Goal: Find specific page/section: Find specific page/section

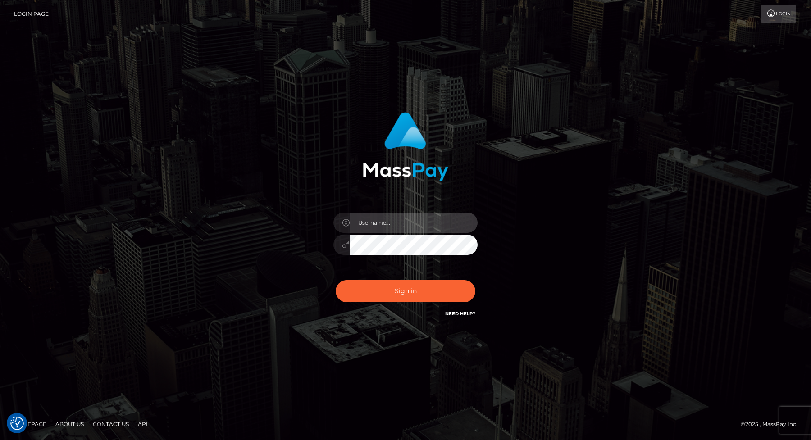
click at [374, 223] on input "text" at bounding box center [414, 223] width 128 height 20
type input "dan.modelzines"
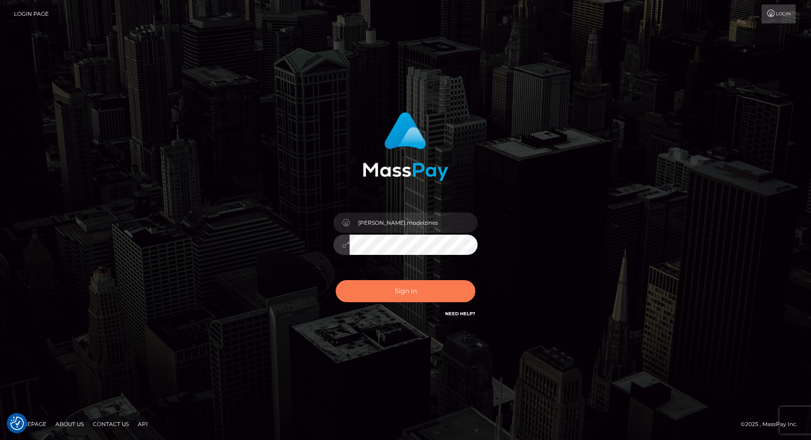
click at [407, 286] on button "Sign in" at bounding box center [406, 291] width 140 height 22
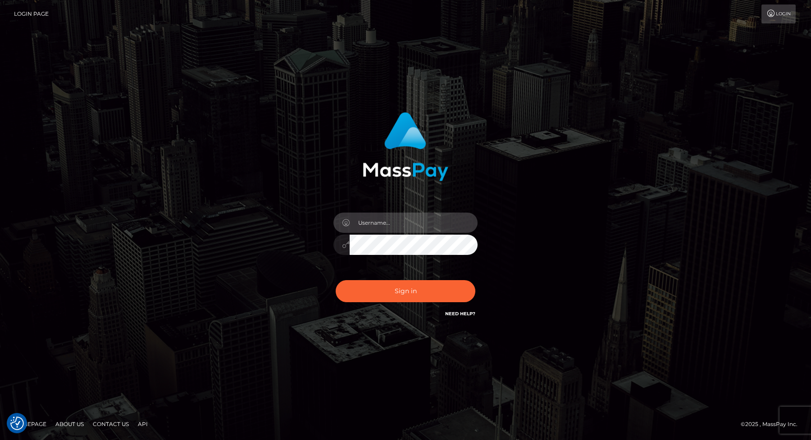
click at [396, 222] on input "text" at bounding box center [414, 223] width 128 height 20
type input "dan.modelzines"
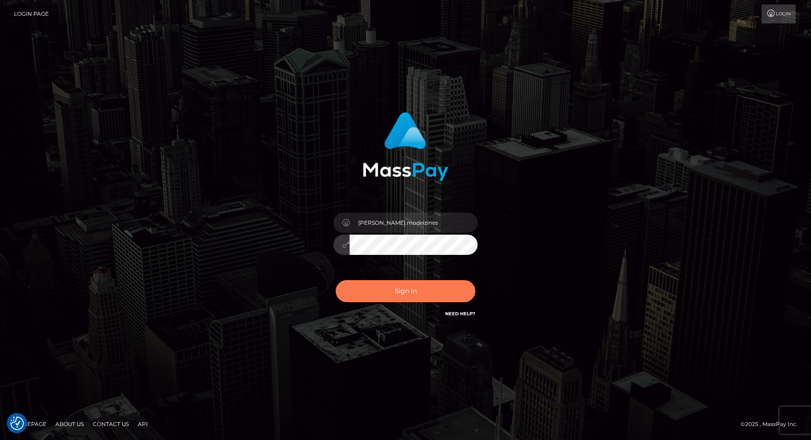
click at [408, 290] on button "Sign in" at bounding box center [406, 291] width 140 height 22
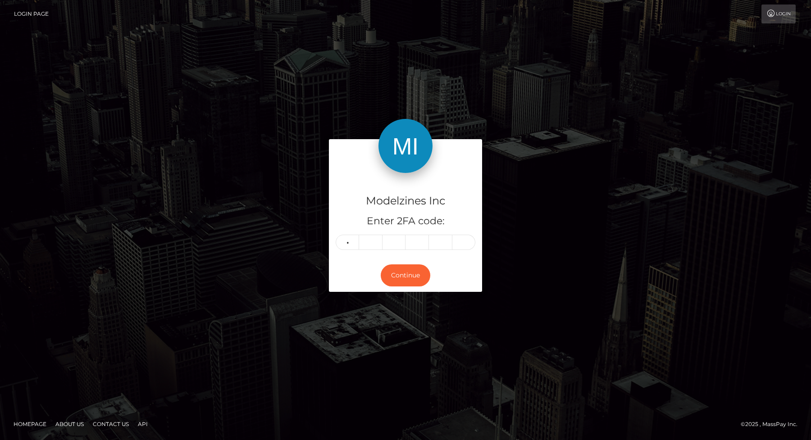
type input "6"
type input "9"
type input "3"
type input "4"
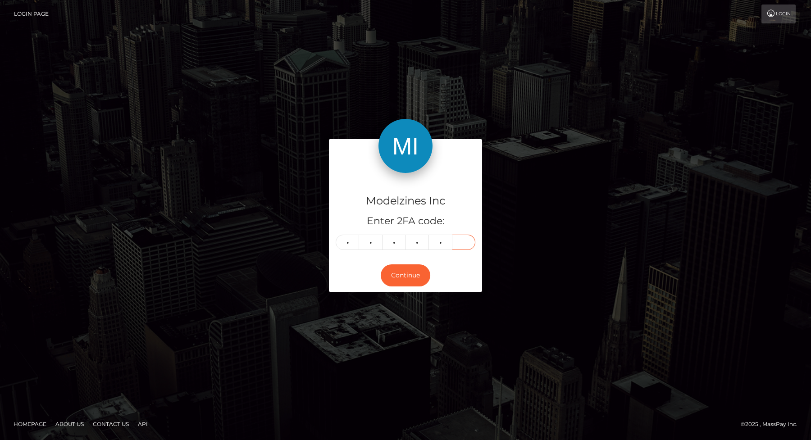
type input "9"
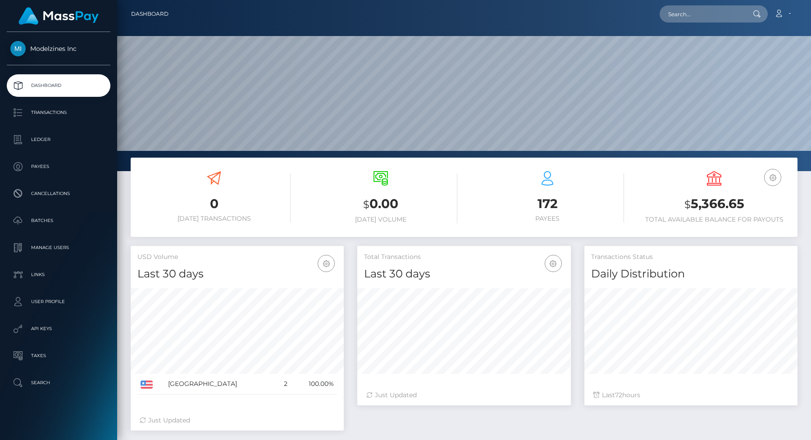
scroll to position [159, 213]
click at [45, 326] on p "API Keys" at bounding box center [58, 329] width 96 height 14
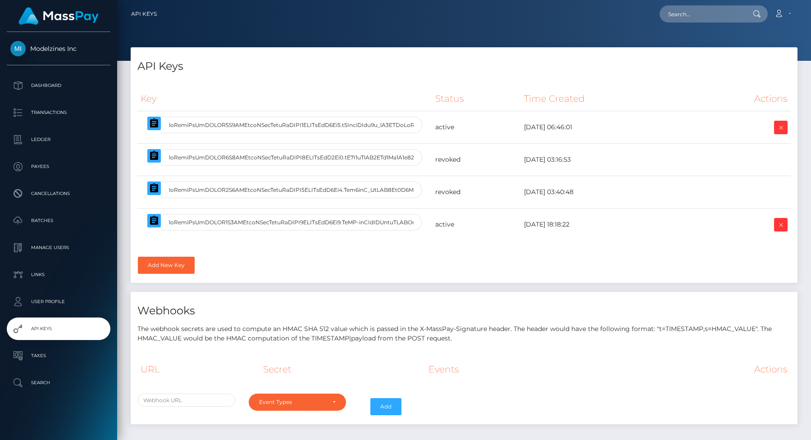
select select
click at [45, 88] on p "Dashboard" at bounding box center [58, 86] width 96 height 14
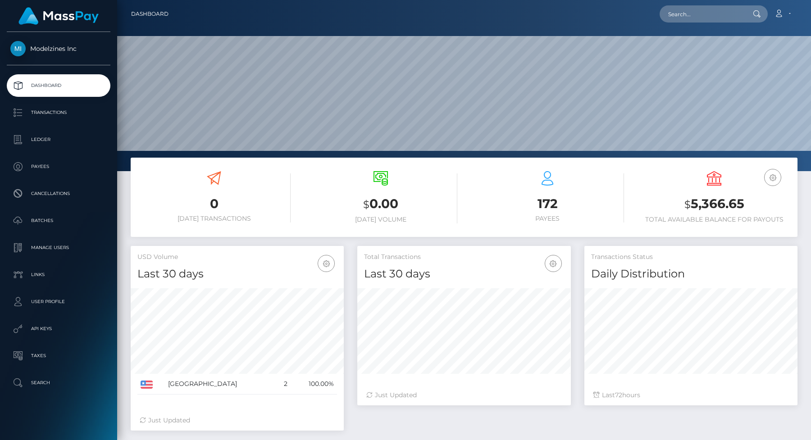
scroll to position [159, 213]
click at [45, 248] on p "Manage Users" at bounding box center [58, 248] width 96 height 14
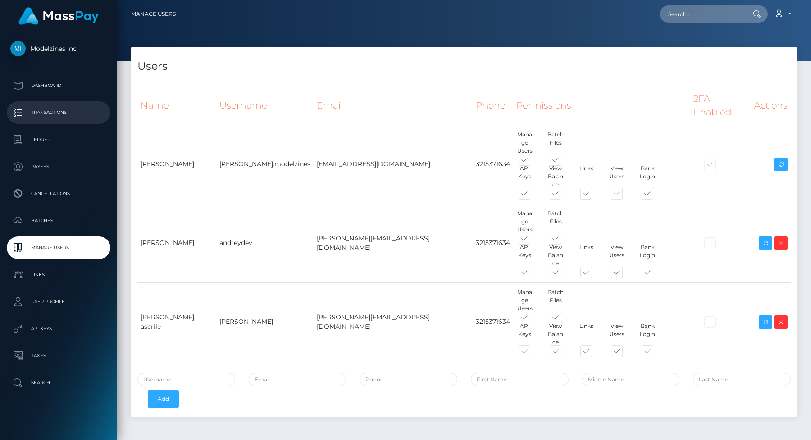
click at [43, 113] on p "Transactions" at bounding box center [58, 113] width 96 height 14
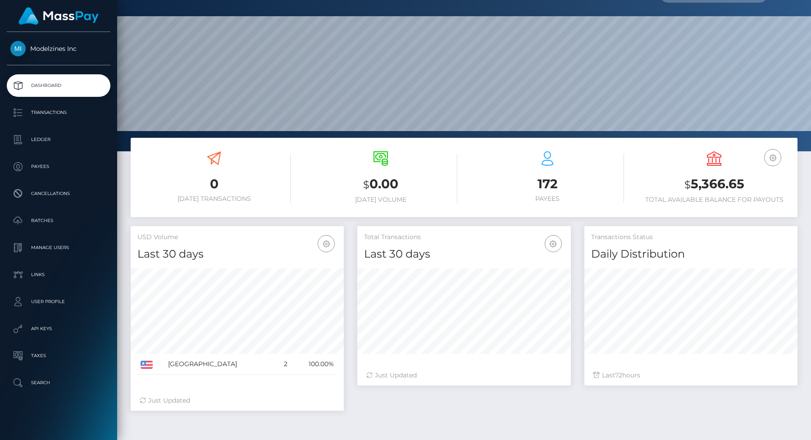
scroll to position [11, 0]
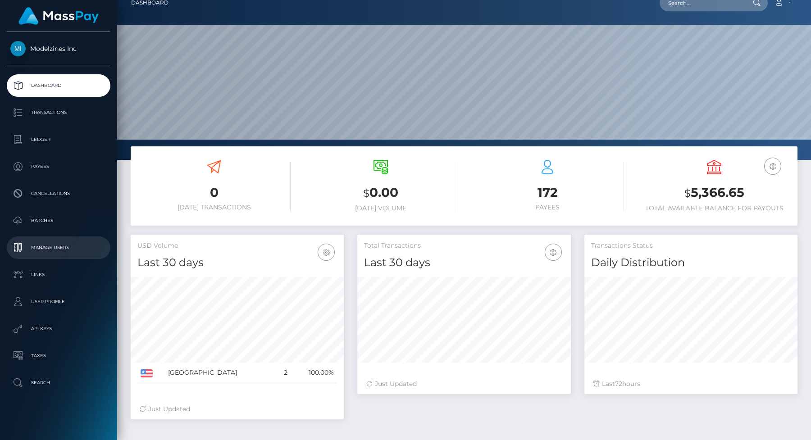
click at [52, 245] on p "Manage Users" at bounding box center [58, 248] width 96 height 14
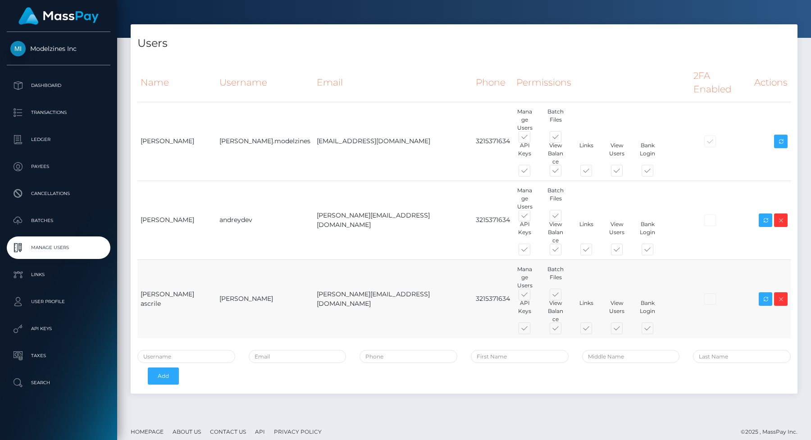
scroll to position [19, 0]
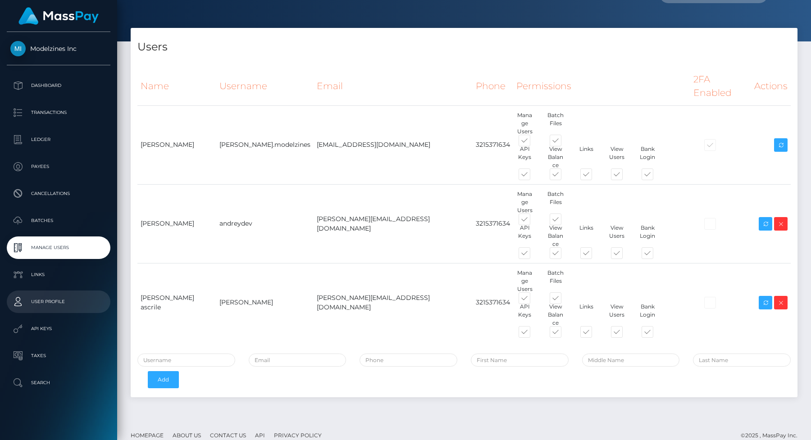
click at [46, 303] on p "User Profile" at bounding box center [58, 302] width 96 height 14
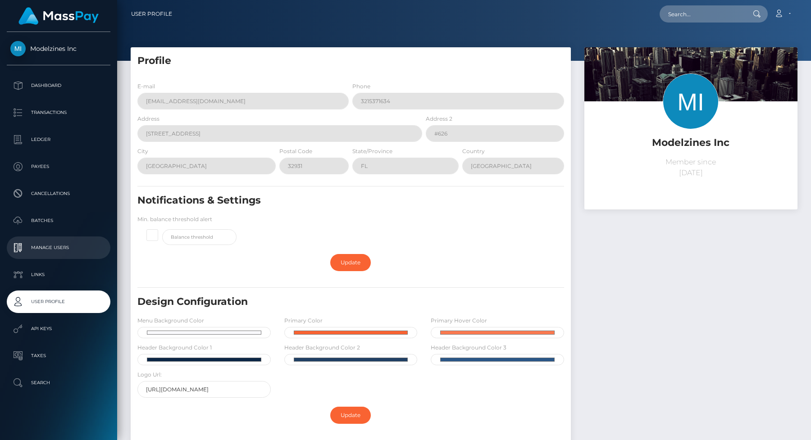
click at [43, 250] on p "Manage Users" at bounding box center [58, 248] width 96 height 14
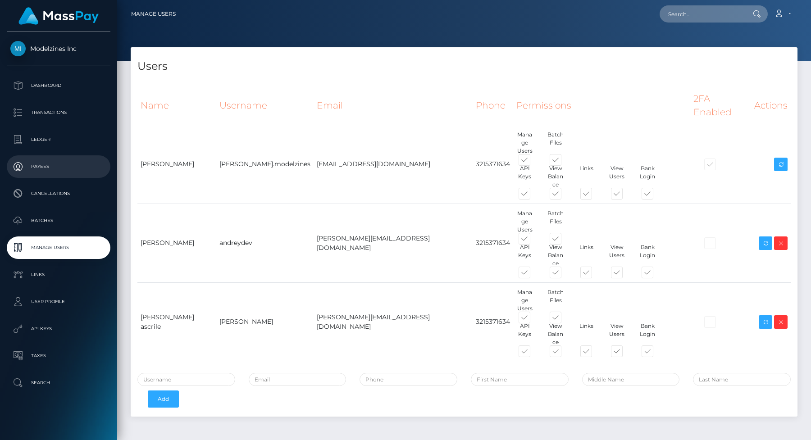
click at [41, 170] on p "Payees" at bounding box center [58, 167] width 96 height 14
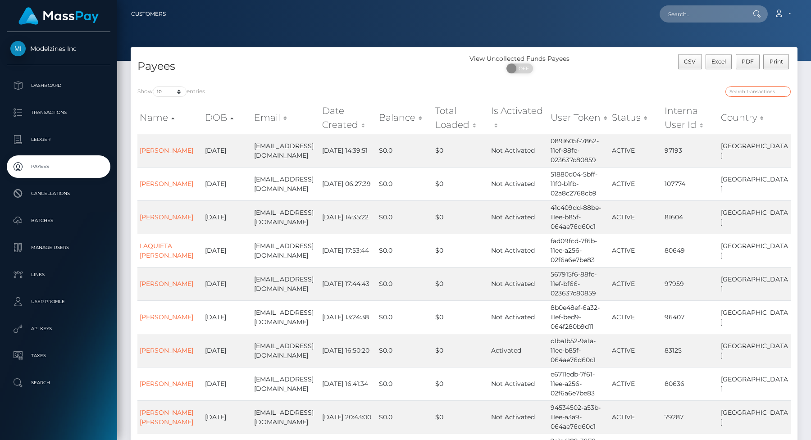
click at [743, 91] on input "search" at bounding box center [757, 91] width 65 height 10
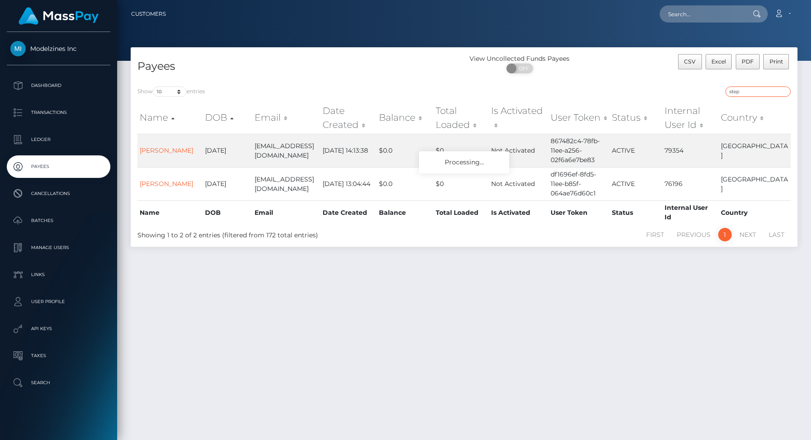
type input "steph"
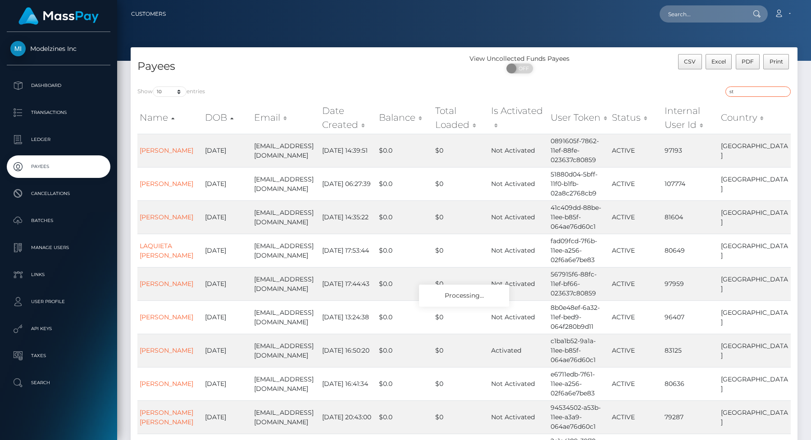
type input "sty"
click at [305, 82] on div "Show 10 25 50 100 250 entries Name DOB Email Date Created Balance Total Loaded …" at bounding box center [464, 297] width 667 height 434
click at [300, 64] on h4 "Payees" at bounding box center [297, 67] width 320 height 16
click at [293, 75] on div "Payees" at bounding box center [297, 67] width 333 height 26
click at [340, 70] on h4 "Payees" at bounding box center [297, 67] width 320 height 16
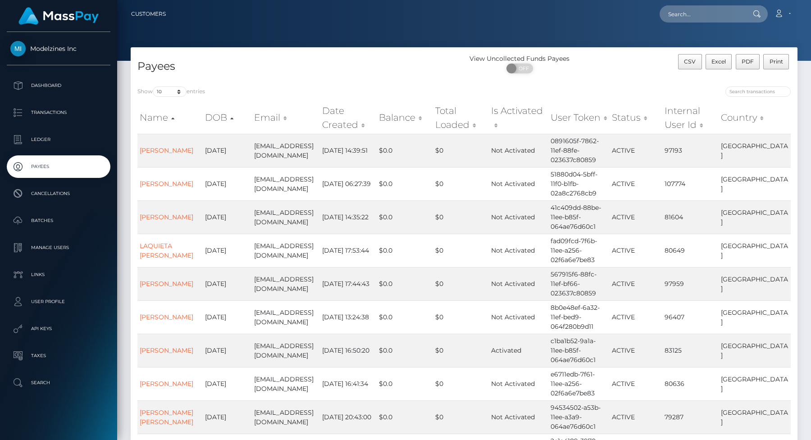
click at [340, 69] on h4 "Payees" at bounding box center [297, 67] width 320 height 16
click at [791, 7] on link "Account" at bounding box center [782, 14] width 27 height 19
click at [595, 95] on div at bounding box center [631, 92] width 320 height 13
